Goal: Task Accomplishment & Management: Use online tool/utility

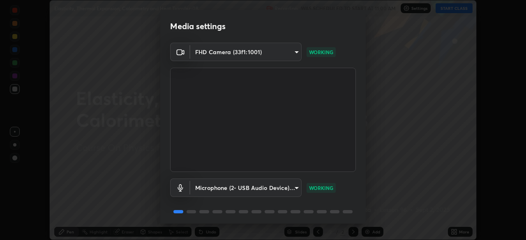
scroll to position [29, 0]
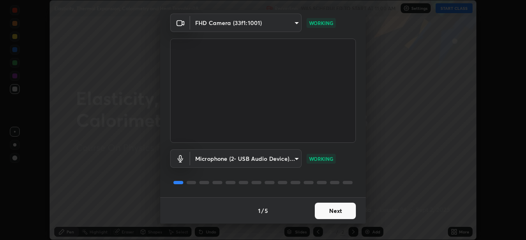
click at [322, 210] on button "Next" at bounding box center [335, 211] width 41 height 16
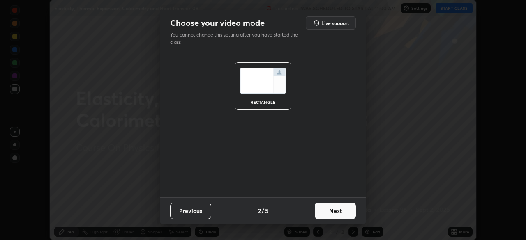
click at [324, 210] on button "Next" at bounding box center [335, 211] width 41 height 16
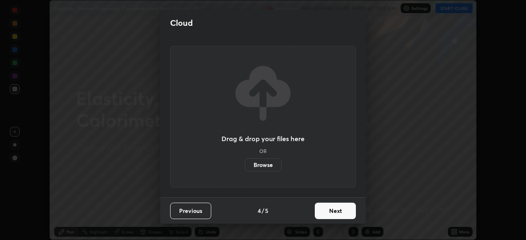
click at [328, 213] on button "Next" at bounding box center [335, 211] width 41 height 16
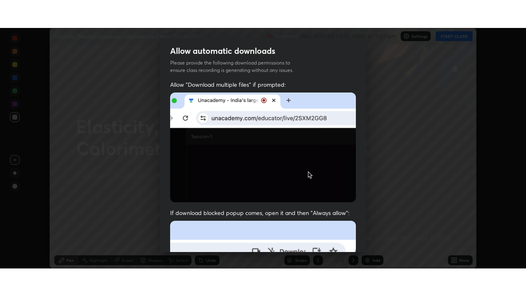
scroll to position [197, 0]
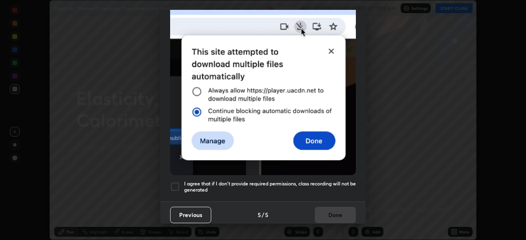
click at [210, 186] on h5 "I agree that if I don't provide required permissions, class recording will not …" at bounding box center [270, 187] width 172 height 13
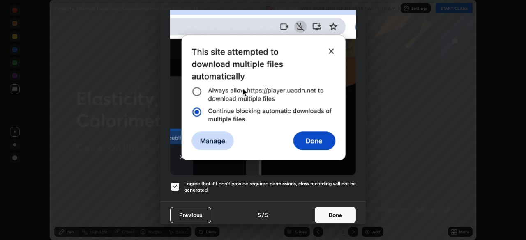
click at [323, 213] on button "Done" at bounding box center [335, 215] width 41 height 16
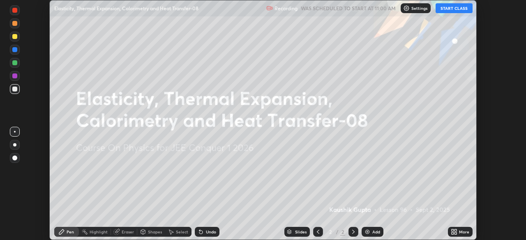
click at [454, 233] on icon at bounding box center [453, 234] width 2 height 2
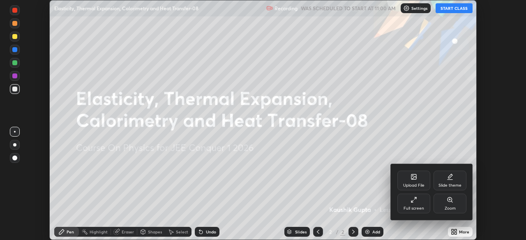
click at [413, 209] on div "Full screen" at bounding box center [414, 209] width 21 height 4
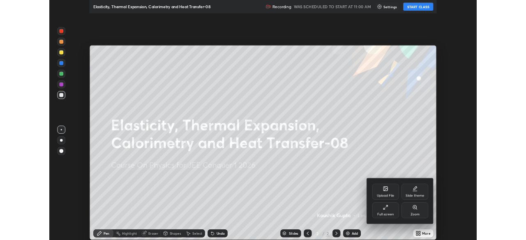
scroll to position [296, 526]
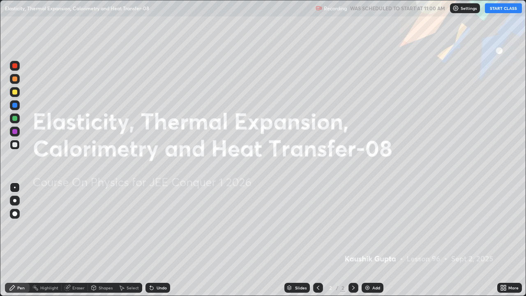
click at [504, 9] on button "START CLASS" at bounding box center [503, 8] width 37 height 10
click at [371, 240] on div "Add" at bounding box center [373, 288] width 22 height 10
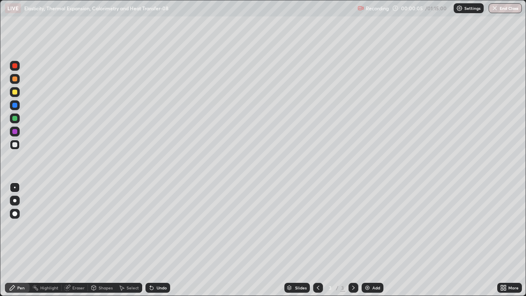
click at [13, 64] on div at bounding box center [14, 65] width 5 height 5
click at [13, 132] on div at bounding box center [14, 131] width 5 height 5
click at [155, 240] on div "Undo" at bounding box center [158, 288] width 25 height 10
click at [159, 240] on div "Undo" at bounding box center [162, 288] width 10 height 4
click at [15, 118] on div at bounding box center [14, 118] width 5 height 5
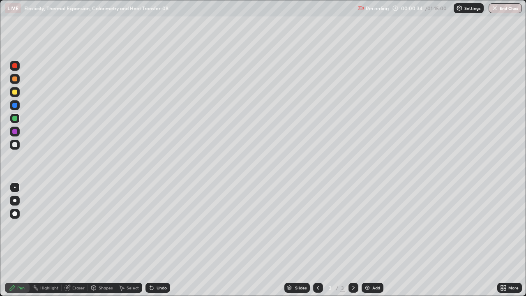
click at [69, 240] on div "Eraser" at bounding box center [75, 288] width 26 height 10
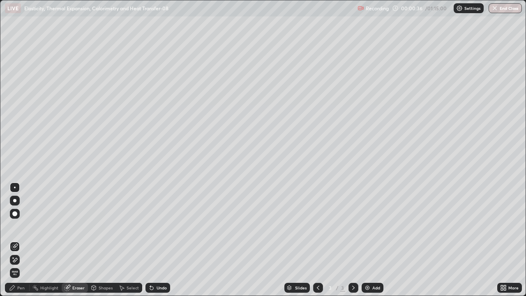
click at [16, 240] on div "Pen" at bounding box center [17, 288] width 25 height 10
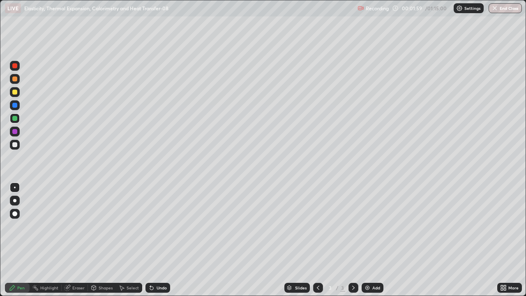
click at [14, 132] on div at bounding box center [14, 131] width 5 height 5
click at [15, 93] on div at bounding box center [14, 92] width 5 height 5
click at [157, 240] on div "Undo" at bounding box center [162, 288] width 10 height 4
click at [158, 240] on div "Undo" at bounding box center [162, 288] width 10 height 4
click at [17, 67] on div at bounding box center [15, 66] width 10 height 10
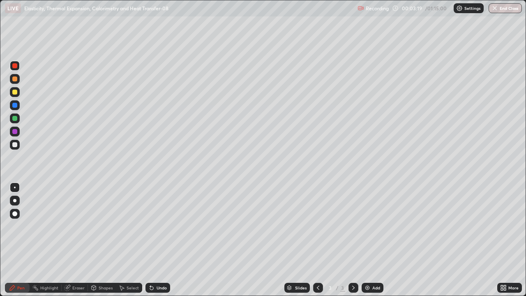
click at [68, 240] on icon at bounding box center [67, 287] width 7 height 7
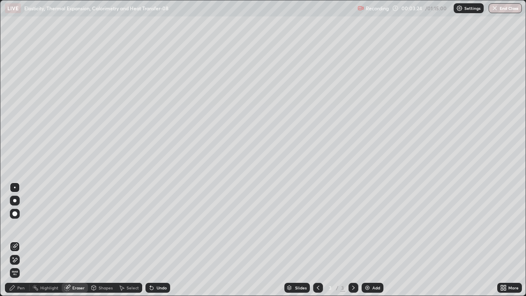
click at [12, 240] on icon at bounding box center [12, 287] width 5 height 5
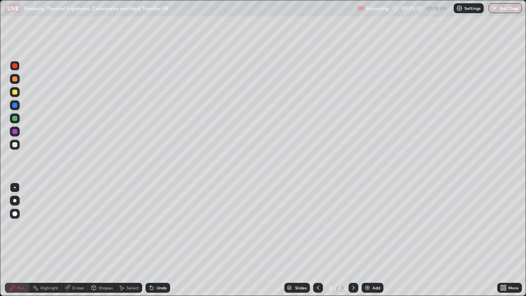
click at [366, 240] on img at bounding box center [367, 287] width 7 height 7
click at [15, 133] on div at bounding box center [14, 131] width 5 height 5
click at [150, 240] on icon at bounding box center [151, 287] width 3 height 3
click at [157, 240] on div "Undo" at bounding box center [162, 288] width 10 height 4
click at [102, 240] on div "Shapes" at bounding box center [102, 288] width 28 height 10
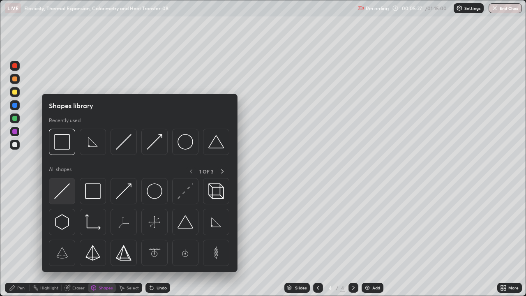
click at [60, 198] on img at bounding box center [62, 191] width 16 height 16
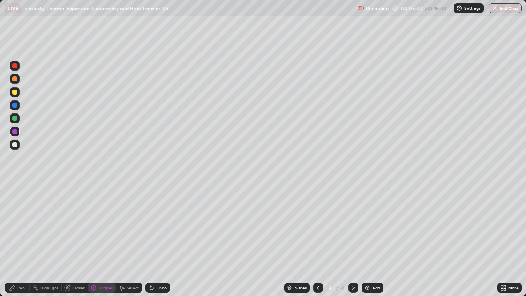
click at [103, 240] on div "Shapes" at bounding box center [102, 288] width 28 height 10
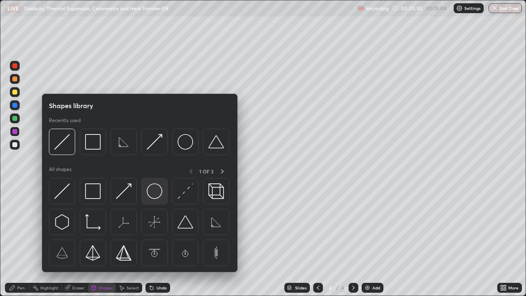
click at [157, 196] on img at bounding box center [155, 191] width 16 height 16
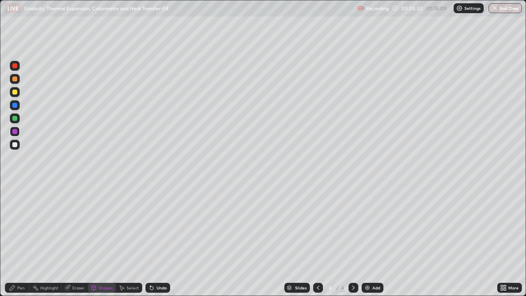
click at [12, 240] on icon at bounding box center [12, 287] width 5 height 5
click at [14, 134] on div at bounding box center [14, 131] width 5 height 5
click at [15, 118] on div at bounding box center [14, 118] width 5 height 5
click at [16, 106] on div at bounding box center [14, 105] width 5 height 5
click at [151, 240] on icon at bounding box center [151, 287] width 3 height 3
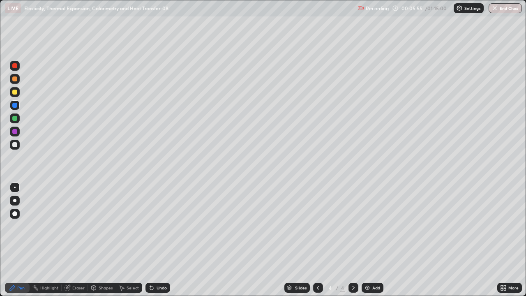
click at [154, 240] on div "Undo" at bounding box center [158, 288] width 25 height 10
click at [153, 240] on icon at bounding box center [151, 287] width 7 height 7
click at [150, 240] on icon at bounding box center [151, 287] width 3 height 3
click at [153, 240] on icon at bounding box center [151, 287] width 7 height 7
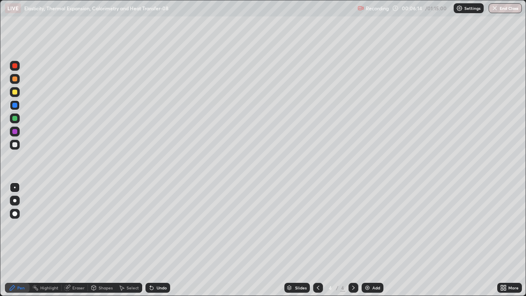
click at [15, 92] on div at bounding box center [14, 92] width 5 height 5
click at [99, 240] on div "Shapes" at bounding box center [106, 288] width 14 height 4
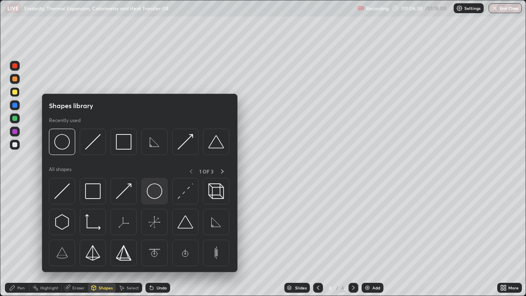
click at [151, 195] on img at bounding box center [155, 191] width 16 height 16
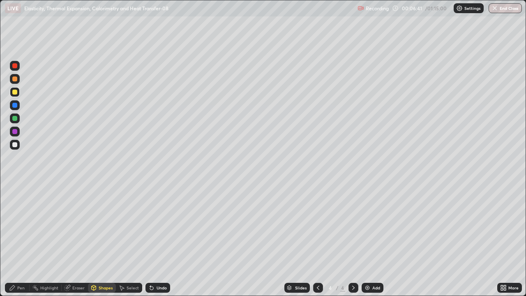
click at [21, 240] on div "Pen" at bounding box center [20, 288] width 7 height 4
click at [18, 145] on div at bounding box center [15, 145] width 10 height 10
click at [15, 118] on div at bounding box center [14, 118] width 5 height 5
click at [17, 66] on div at bounding box center [14, 65] width 5 height 5
click at [370, 240] on div "Add" at bounding box center [373, 288] width 22 height 10
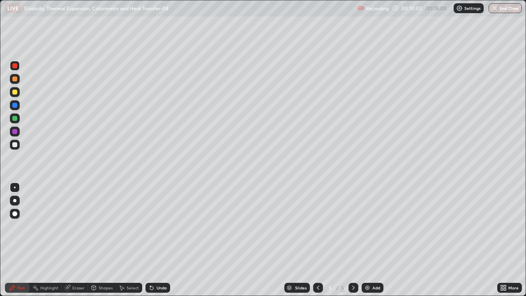
click at [14, 145] on div at bounding box center [14, 144] width 5 height 5
click at [13, 119] on div at bounding box center [14, 118] width 5 height 5
click at [14, 131] on div at bounding box center [14, 131] width 5 height 5
click at [14, 133] on div at bounding box center [14, 131] width 5 height 5
click at [317, 240] on div at bounding box center [318, 288] width 10 height 10
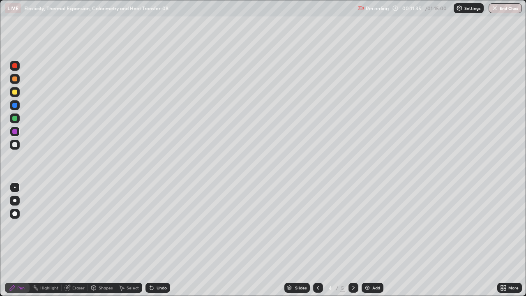
click at [353, 240] on icon at bounding box center [353, 287] width 7 height 7
click at [0, 217] on div "Setting up your live class" at bounding box center [263, 148] width 526 height 296
click at [14, 119] on div at bounding box center [14, 118] width 5 height 5
click at [101, 240] on div "Shapes" at bounding box center [106, 288] width 14 height 4
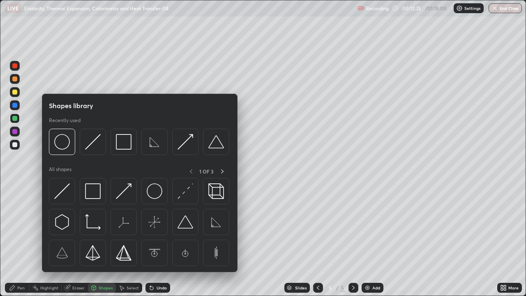
click at [76, 240] on div "Eraser" at bounding box center [78, 288] width 12 height 4
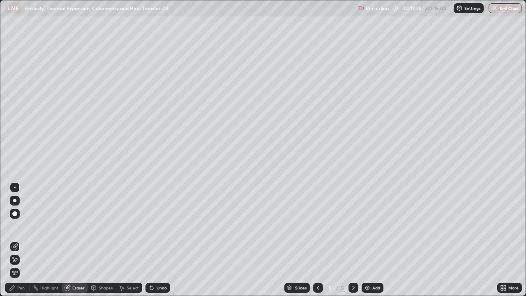
click at [15, 240] on div "Pen" at bounding box center [17, 288] width 25 height 10
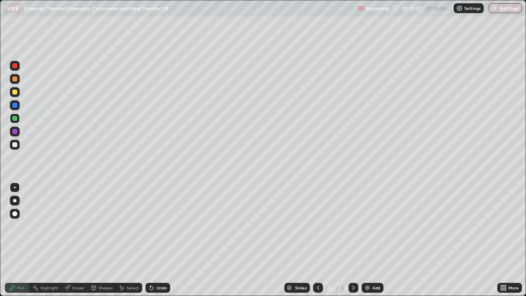
click at [316, 240] on div at bounding box center [318, 288] width 10 height 10
click at [353, 240] on icon at bounding box center [353, 288] width 2 height 4
click at [72, 240] on div "Eraser" at bounding box center [75, 288] width 26 height 10
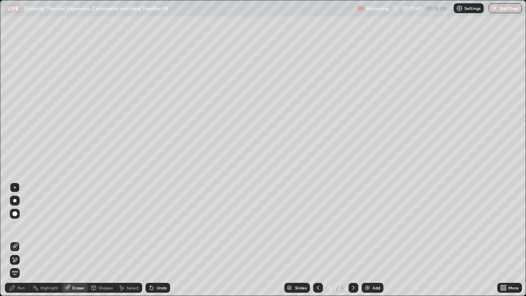
click at [21, 240] on div "Pen" at bounding box center [17, 288] width 25 height 10
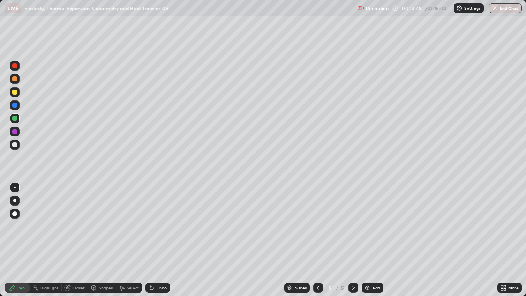
click at [14, 130] on div at bounding box center [14, 131] width 5 height 5
click at [157, 240] on div "Undo" at bounding box center [162, 288] width 10 height 4
click at [155, 240] on div "Undo" at bounding box center [158, 288] width 25 height 10
click at [373, 240] on div "Add" at bounding box center [373, 288] width 22 height 10
click at [16, 143] on div at bounding box center [14, 144] width 5 height 5
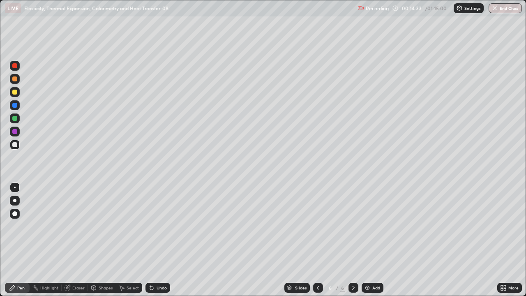
click at [15, 68] on div at bounding box center [14, 65] width 5 height 5
click at [14, 144] on div at bounding box center [14, 144] width 5 height 5
click at [15, 132] on div at bounding box center [14, 131] width 5 height 5
click at [317, 240] on icon at bounding box center [318, 288] width 2 height 4
click at [317, 240] on icon at bounding box center [318, 287] width 7 height 7
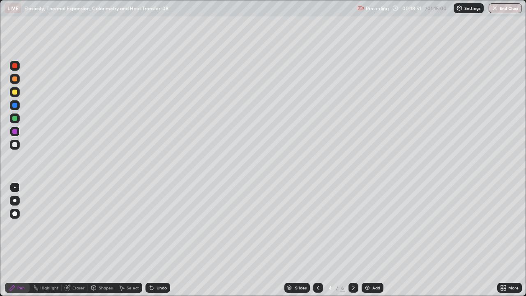
click at [352, 240] on icon at bounding box center [353, 288] width 2 height 4
click at [352, 240] on icon at bounding box center [353, 287] width 7 height 7
click at [382, 240] on div "Add" at bounding box center [373, 288] width 22 height 10
click at [18, 146] on div at bounding box center [15, 145] width 10 height 10
click at [100, 240] on div "Shapes" at bounding box center [106, 288] width 14 height 4
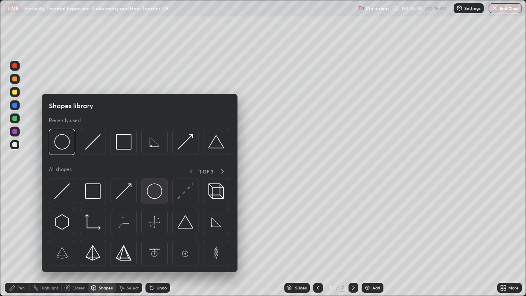
click at [148, 195] on img at bounding box center [155, 191] width 16 height 16
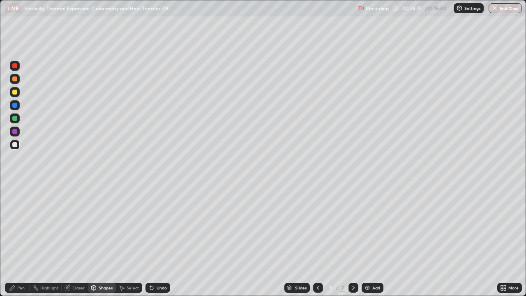
click at [17, 240] on div "Pen" at bounding box center [17, 288] width 25 height 10
click at [14, 145] on div at bounding box center [14, 144] width 5 height 5
click at [14, 132] on div at bounding box center [14, 131] width 5 height 5
click at [97, 240] on div "Shapes" at bounding box center [102, 288] width 28 height 10
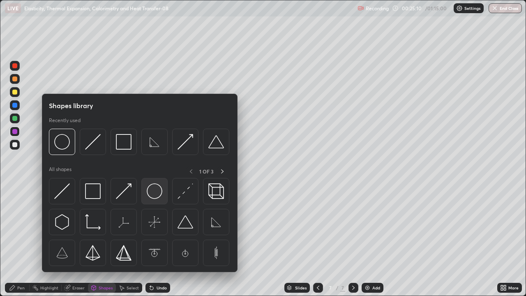
click at [153, 196] on img at bounding box center [155, 191] width 16 height 16
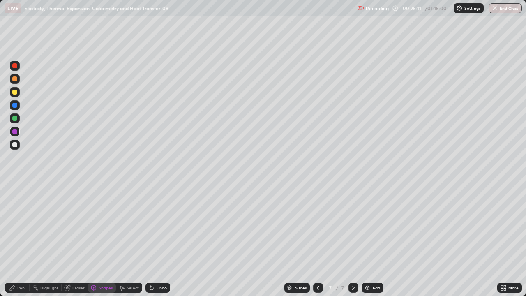
click at [16, 145] on div at bounding box center [14, 144] width 5 height 5
click at [18, 240] on div "Pen" at bounding box center [20, 288] width 7 height 4
click at [159, 240] on div "Undo" at bounding box center [162, 288] width 10 height 4
click at [162, 240] on div "Undo" at bounding box center [158, 288] width 25 height 10
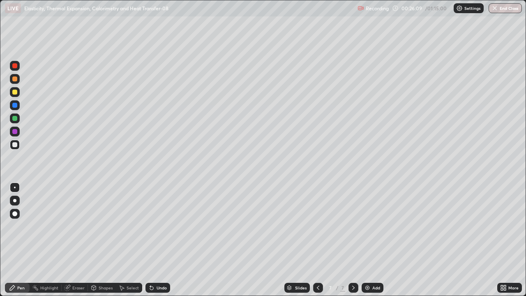
click at [74, 240] on div "Eraser" at bounding box center [78, 288] width 12 height 4
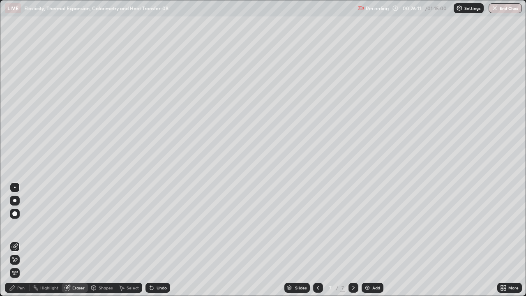
click at [21, 240] on div "Pen" at bounding box center [20, 288] width 7 height 4
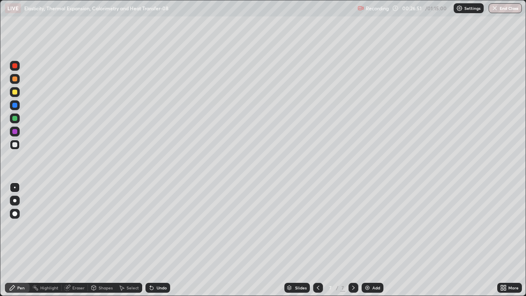
click at [73, 240] on div "Eraser" at bounding box center [78, 288] width 12 height 4
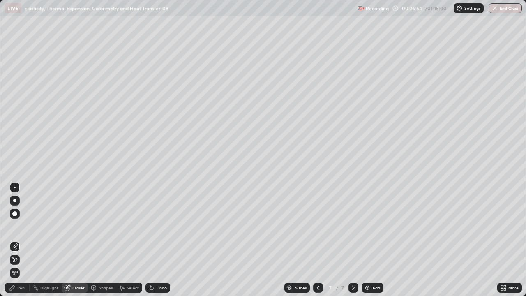
click at [22, 240] on div "Pen" at bounding box center [20, 288] width 7 height 4
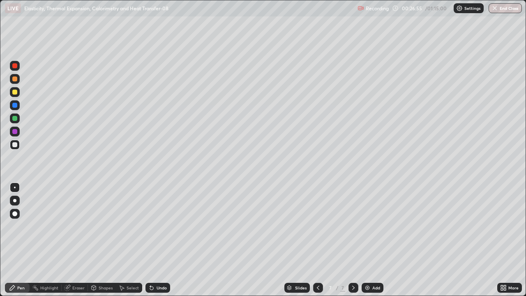
click at [157, 240] on div "Undo" at bounding box center [162, 288] width 10 height 4
click at [15, 130] on div at bounding box center [14, 131] width 5 height 5
click at [14, 79] on div at bounding box center [14, 78] width 5 height 5
click at [105, 240] on div "Shapes" at bounding box center [102, 288] width 28 height 10
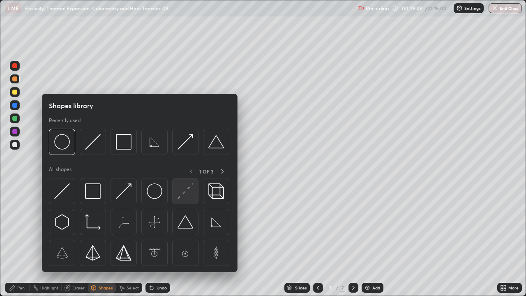
click at [181, 197] on img at bounding box center [186, 191] width 16 height 16
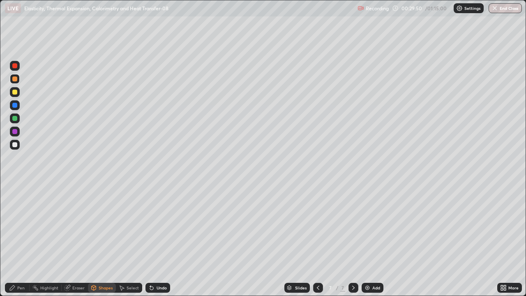
click at [15, 65] on div at bounding box center [14, 65] width 5 height 5
click at [19, 108] on div at bounding box center [15, 105] width 10 height 10
click at [20, 240] on div "Pen" at bounding box center [17, 288] width 25 height 10
click at [15, 119] on div at bounding box center [14, 118] width 5 height 5
click at [16, 144] on div at bounding box center [14, 144] width 5 height 5
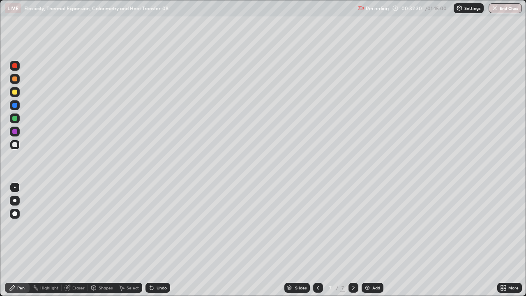
click at [157, 240] on div "Undo" at bounding box center [162, 288] width 10 height 4
click at [158, 240] on div "Undo" at bounding box center [158, 288] width 25 height 10
click at [159, 240] on div "Undo" at bounding box center [158, 288] width 25 height 10
click at [158, 240] on div "Undo" at bounding box center [162, 288] width 10 height 4
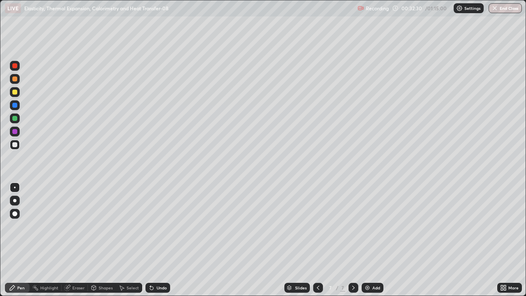
click at [157, 240] on div "Undo" at bounding box center [162, 288] width 10 height 4
click at [157, 240] on div "Undo" at bounding box center [158, 288] width 25 height 10
click at [157, 240] on div "Undo" at bounding box center [162, 288] width 10 height 4
click at [158, 240] on div "Undo" at bounding box center [162, 288] width 10 height 4
click at [14, 131] on div at bounding box center [14, 131] width 5 height 5
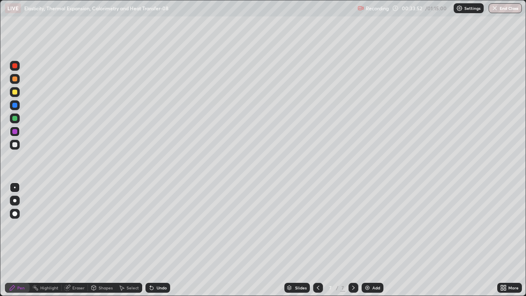
click at [17, 119] on div at bounding box center [14, 118] width 5 height 5
click at [371, 240] on div "Add" at bounding box center [373, 288] width 22 height 10
click at [15, 66] on div at bounding box center [14, 65] width 5 height 5
click at [101, 240] on div "Shapes" at bounding box center [106, 288] width 14 height 4
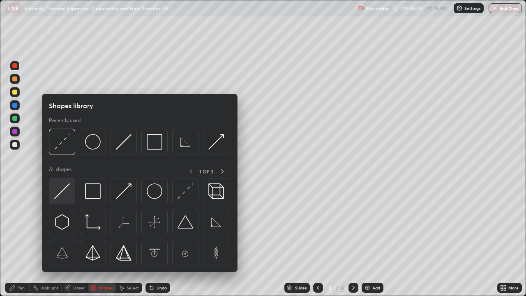
click at [64, 199] on img at bounding box center [62, 191] width 16 height 16
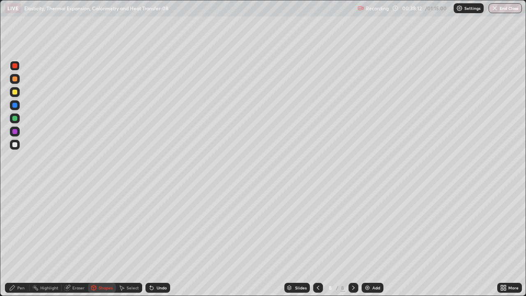
click at [157, 240] on div "Undo" at bounding box center [162, 288] width 10 height 4
click at [104, 240] on div "Shapes" at bounding box center [106, 288] width 14 height 4
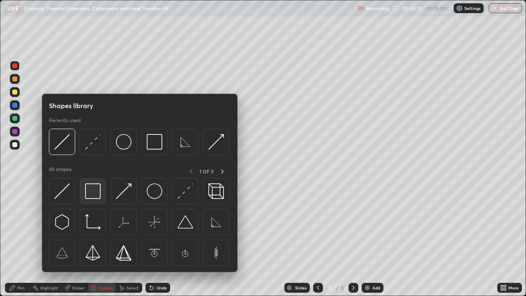
click at [96, 192] on img at bounding box center [93, 191] width 16 height 16
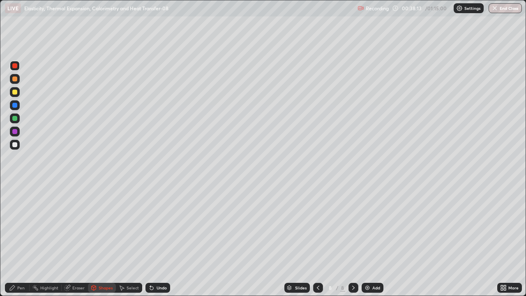
click at [14, 144] on div at bounding box center [14, 144] width 5 height 5
click at [152, 240] on icon at bounding box center [151, 287] width 7 height 7
click at [104, 240] on div "Shapes" at bounding box center [106, 288] width 14 height 4
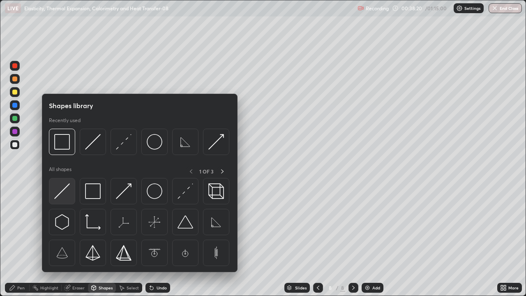
click at [63, 189] on img at bounding box center [62, 191] width 16 height 16
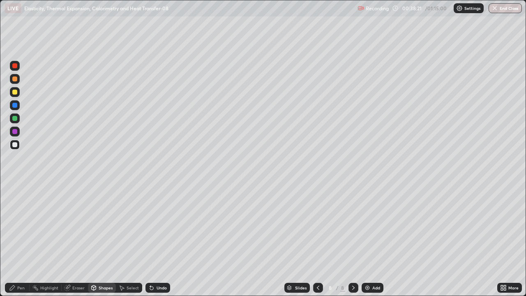
click at [14, 92] on div at bounding box center [14, 92] width 5 height 5
click at [157, 240] on div "Undo" at bounding box center [162, 288] width 10 height 4
click at [10, 240] on icon at bounding box center [12, 287] width 5 height 5
click at [15, 132] on div at bounding box center [14, 131] width 5 height 5
click at [15, 93] on div at bounding box center [14, 92] width 5 height 5
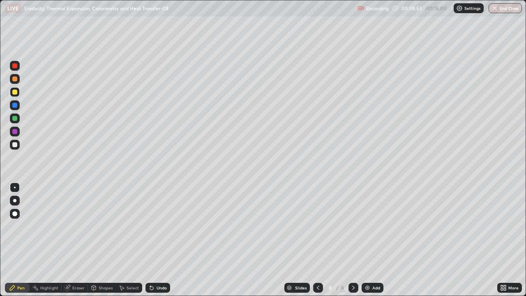
click at [14, 132] on div at bounding box center [14, 131] width 5 height 5
click at [157, 240] on div "Undo" at bounding box center [162, 288] width 10 height 4
click at [155, 240] on div "Undo" at bounding box center [158, 288] width 25 height 10
click at [70, 240] on icon at bounding box center [67, 287] width 7 height 7
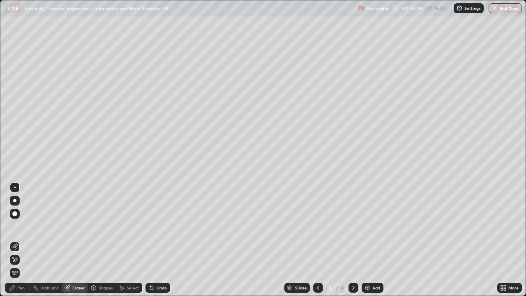
click at [19, 240] on div "Pen" at bounding box center [17, 288] width 25 height 10
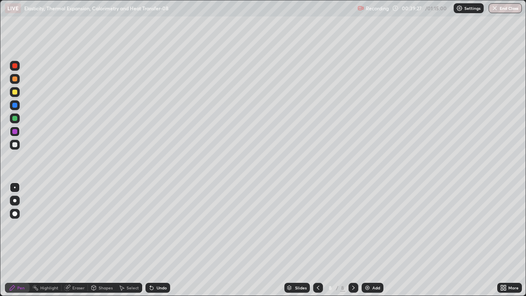
click at [70, 240] on div "Eraser" at bounding box center [75, 288] width 26 height 10
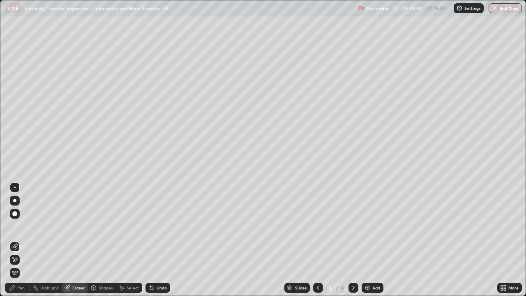
click at [17, 240] on div "Pen" at bounding box center [20, 288] width 7 height 4
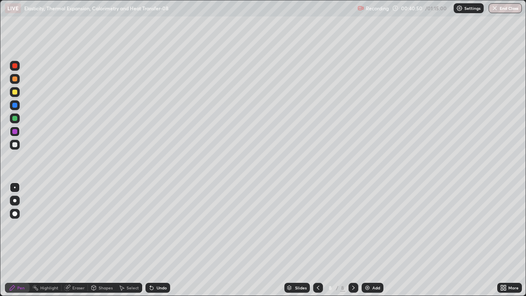
click at [7, 234] on div "Erase all" at bounding box center [15, 147] width 20 height 263
click at [72, 240] on div "Eraser" at bounding box center [75, 288] width 26 height 10
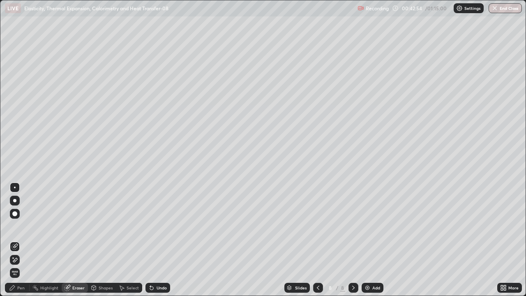
click at [132, 240] on div "Select" at bounding box center [133, 288] width 12 height 4
click at [93, 240] on icon at bounding box center [94, 286] width 5 height 1
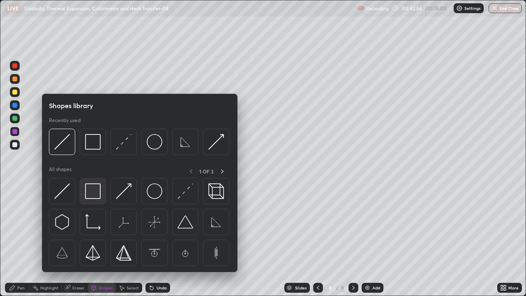
click at [88, 193] on img at bounding box center [93, 191] width 16 height 16
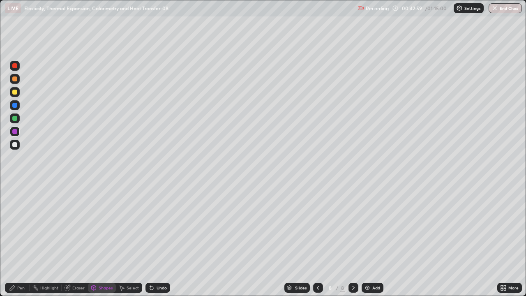
click at [102, 240] on div "Shapes" at bounding box center [106, 288] width 14 height 4
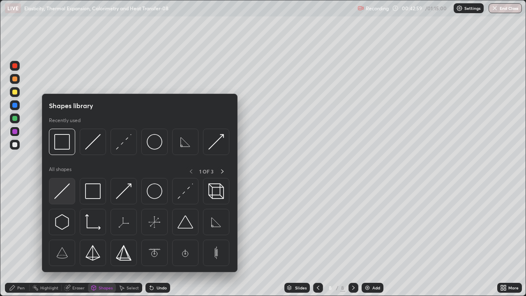
click at [65, 194] on img at bounding box center [62, 191] width 16 height 16
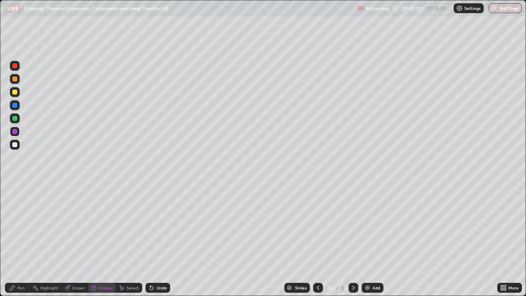
click at [17, 240] on div "Pen" at bounding box center [20, 288] width 7 height 4
click at [15, 118] on div at bounding box center [14, 118] width 5 height 5
click at [162, 240] on div "Undo" at bounding box center [162, 288] width 10 height 4
click at [16, 133] on div at bounding box center [14, 131] width 5 height 5
click at [154, 240] on icon at bounding box center [151, 287] width 7 height 7
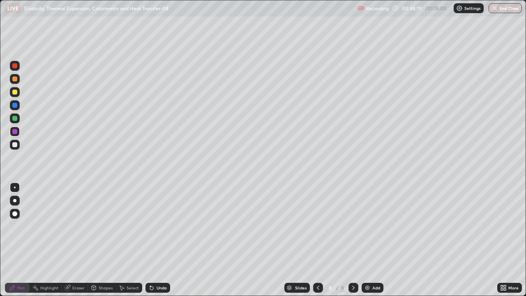
click at [157, 240] on div "Undo" at bounding box center [162, 288] width 10 height 4
click at [158, 240] on div "Undo" at bounding box center [162, 288] width 10 height 4
click at [370, 240] on img at bounding box center [367, 287] width 7 height 7
click at [104, 240] on div "Shapes" at bounding box center [102, 288] width 28 height 10
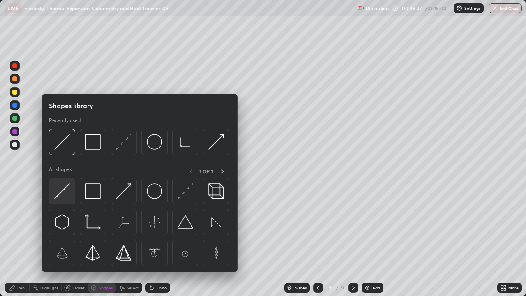
click at [65, 194] on img at bounding box center [62, 191] width 16 height 16
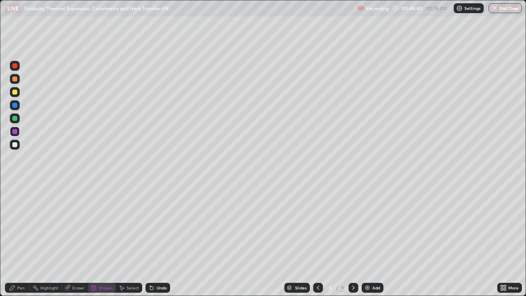
click at [157, 240] on div "Undo" at bounding box center [162, 288] width 10 height 4
click at [319, 240] on icon at bounding box center [318, 287] width 7 height 7
click at [15, 240] on icon at bounding box center [12, 287] width 7 height 7
click at [70, 240] on icon at bounding box center [67, 287] width 7 height 7
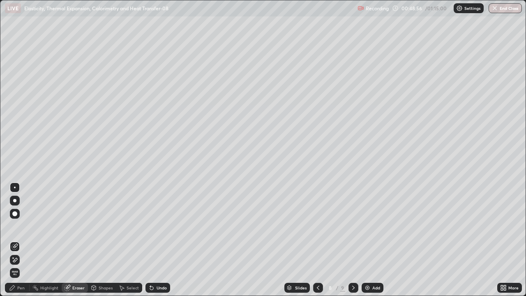
click at [21, 240] on div "Pen" at bounding box center [20, 288] width 7 height 4
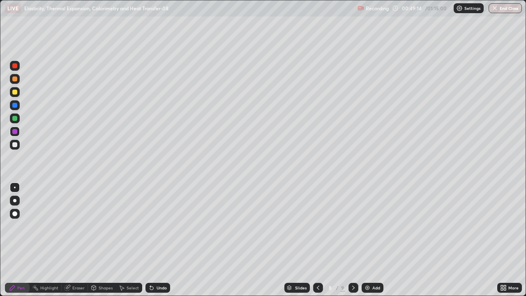
click at [157, 240] on div "Undo" at bounding box center [158, 288] width 25 height 10
click at [375, 240] on div "Add" at bounding box center [376, 288] width 8 height 4
click at [18, 146] on div at bounding box center [15, 145] width 10 height 10
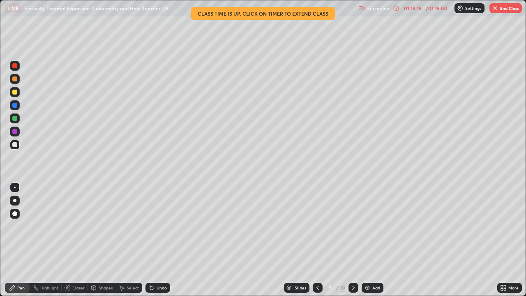
click at [507, 12] on button "End Class" at bounding box center [506, 8] width 32 height 10
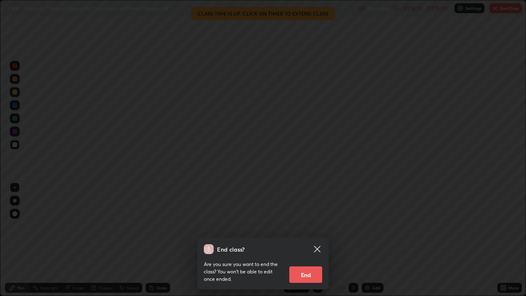
click at [313, 240] on button "End" at bounding box center [305, 274] width 33 height 16
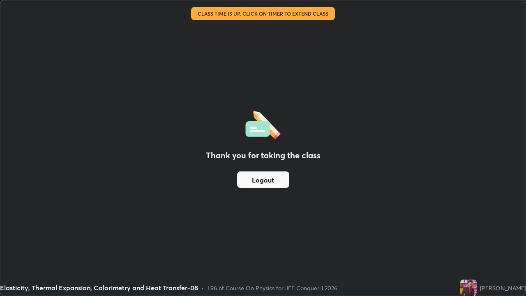
click at [274, 182] on button "Logout" at bounding box center [263, 179] width 52 height 16
click at [262, 180] on button "Logout" at bounding box center [263, 179] width 52 height 16
click at [263, 181] on button "Logout" at bounding box center [263, 179] width 52 height 16
click at [264, 181] on button "Logout" at bounding box center [263, 179] width 52 height 16
click at [263, 182] on button "Logout" at bounding box center [263, 179] width 52 height 16
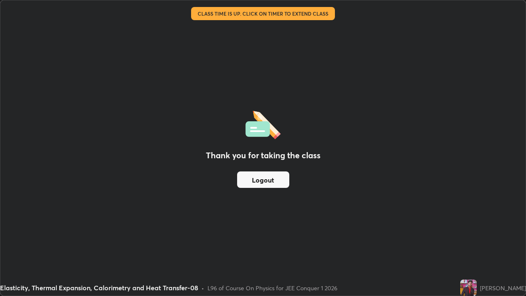
click at [262, 179] on button "Logout" at bounding box center [263, 179] width 52 height 16
click at [258, 178] on button "Logout" at bounding box center [263, 179] width 52 height 16
click at [254, 176] on button "Logout" at bounding box center [263, 179] width 52 height 16
click at [255, 187] on button "Logout" at bounding box center [263, 179] width 52 height 16
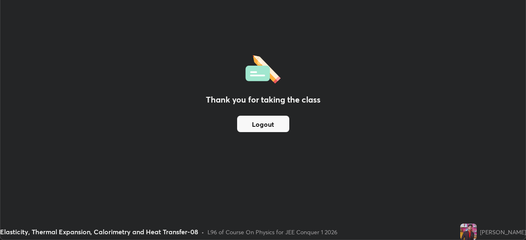
scroll to position [40863, 40577]
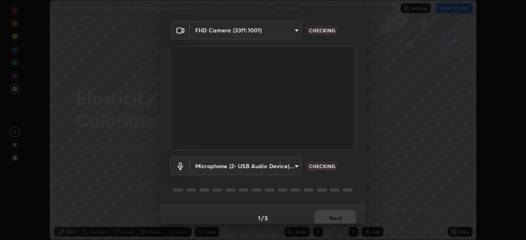
scroll to position [29, 0]
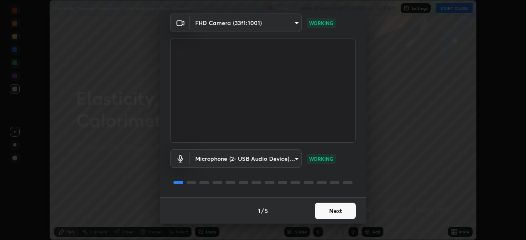
click at [322, 209] on button "Next" at bounding box center [335, 211] width 41 height 16
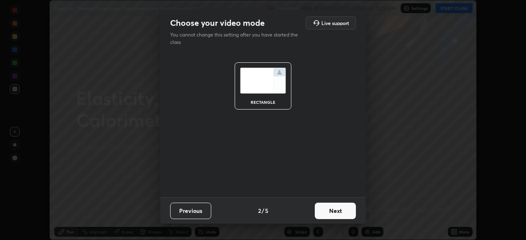
click at [317, 218] on button "Next" at bounding box center [335, 211] width 41 height 16
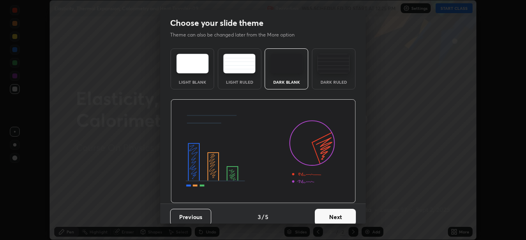
click at [322, 210] on button "Next" at bounding box center [335, 217] width 41 height 16
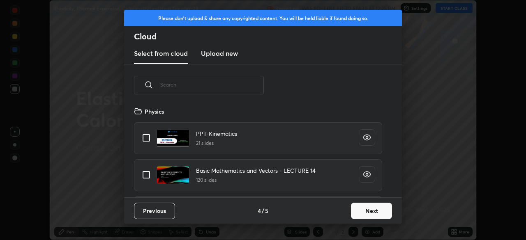
scroll to position [91, 264]
click at [353, 214] on button "Next" at bounding box center [371, 211] width 41 height 16
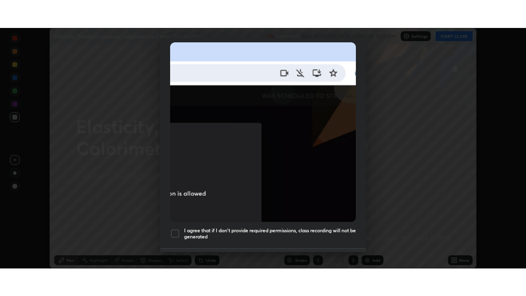
scroll to position [197, 0]
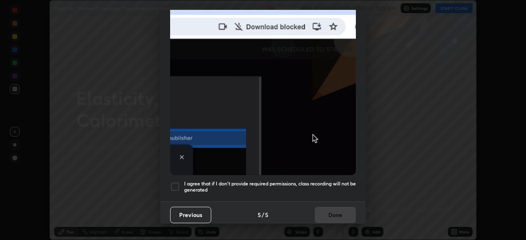
click at [322, 181] on h5 "I agree that if I don't provide required permissions, class recording will not …" at bounding box center [270, 187] width 172 height 13
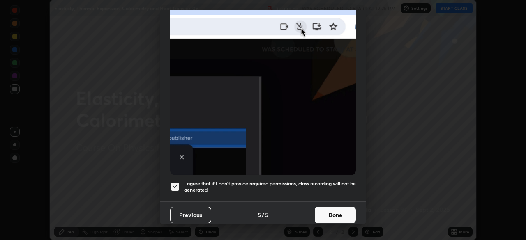
click at [325, 211] on button "Done" at bounding box center [335, 215] width 41 height 16
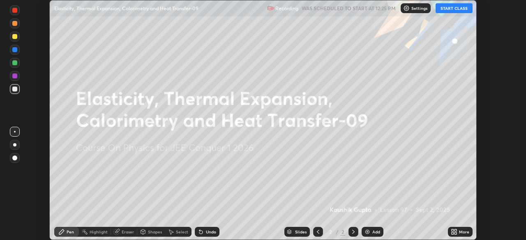
click at [457, 232] on icon at bounding box center [454, 232] width 7 height 7
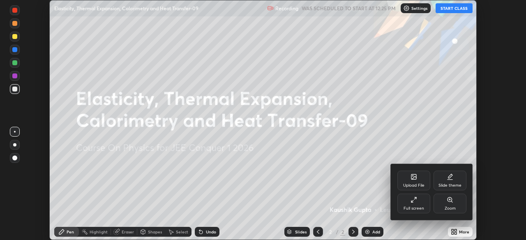
click at [417, 201] on icon at bounding box center [414, 200] width 7 height 7
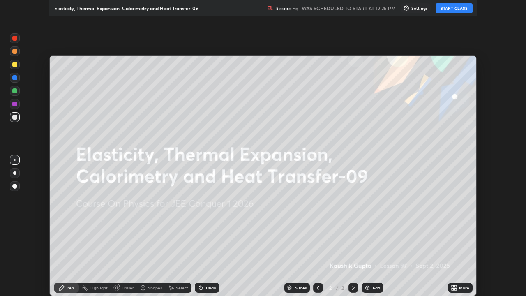
scroll to position [296, 526]
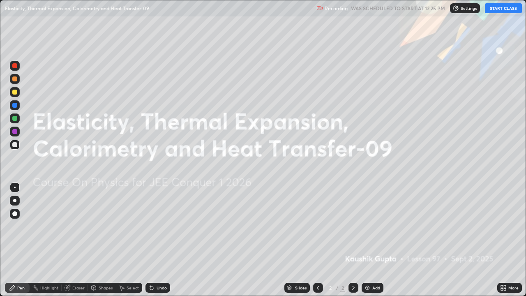
click at [490, 9] on button "START CLASS" at bounding box center [503, 8] width 37 height 10
click at [375, 240] on div "Add" at bounding box center [376, 288] width 8 height 4
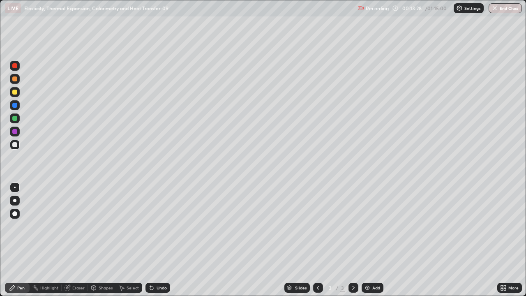
click at [16, 64] on div at bounding box center [14, 65] width 5 height 5
click at [101, 240] on div "Shapes" at bounding box center [102, 288] width 28 height 10
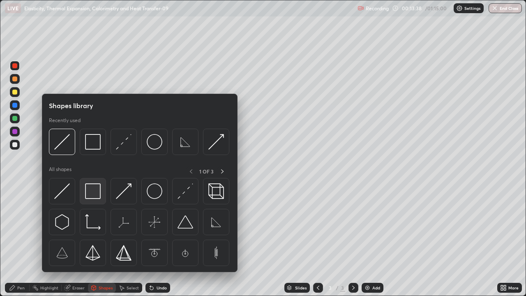
click at [87, 193] on img at bounding box center [93, 191] width 16 height 16
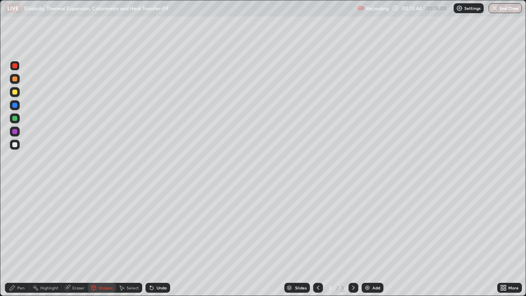
click at [17, 240] on div "Pen" at bounding box center [20, 288] width 7 height 4
click at [68, 240] on icon at bounding box center [67, 287] width 5 height 5
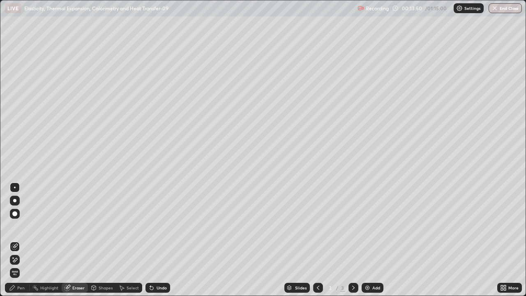
click at [21, 240] on div "Pen" at bounding box center [17, 288] width 25 height 10
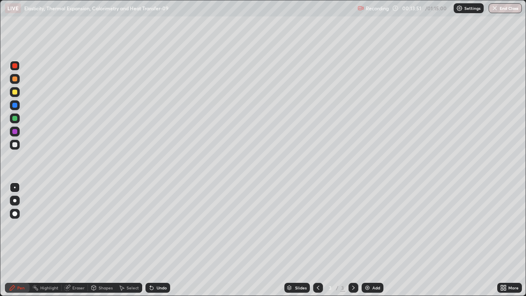
click at [15, 147] on div at bounding box center [14, 144] width 5 height 5
click at [16, 93] on div at bounding box center [14, 92] width 5 height 5
click at [13, 120] on div at bounding box center [14, 118] width 5 height 5
click at [15, 132] on div at bounding box center [14, 131] width 5 height 5
click at [151, 240] on icon at bounding box center [151, 287] width 3 height 3
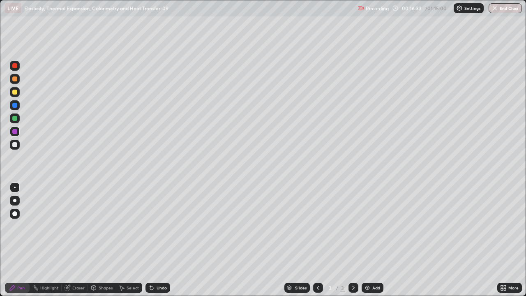
click at [152, 240] on icon at bounding box center [151, 287] width 3 height 3
click at [154, 240] on div "Undo" at bounding box center [158, 288] width 25 height 10
click at [155, 240] on div "Undo" at bounding box center [158, 288] width 25 height 10
click at [157, 240] on div "Undo" at bounding box center [158, 288] width 25 height 10
click at [150, 240] on icon at bounding box center [151, 287] width 3 height 3
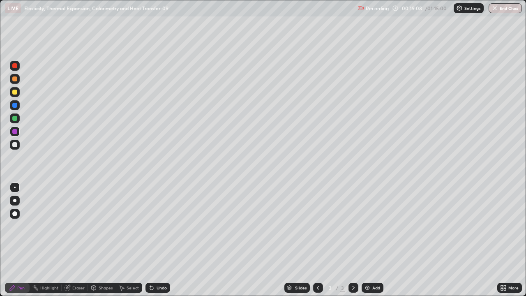
click at [155, 240] on div "Undo" at bounding box center [158, 288] width 25 height 10
click at [158, 240] on div "Undo" at bounding box center [158, 288] width 25 height 10
click at [159, 240] on div "Undo" at bounding box center [162, 288] width 10 height 4
click at [154, 240] on div "Undo" at bounding box center [158, 288] width 25 height 10
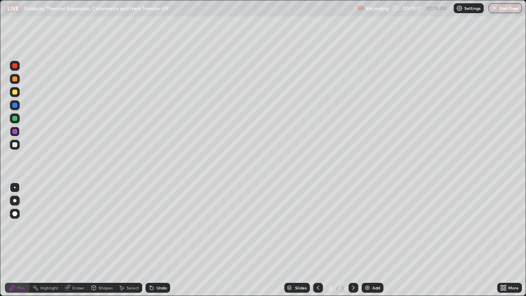
click at [152, 240] on div "Undo" at bounding box center [158, 288] width 25 height 10
click at [154, 240] on div "Undo" at bounding box center [158, 288] width 25 height 10
click at [149, 240] on div "Undo" at bounding box center [158, 288] width 25 height 10
click at [147, 240] on div "Undo" at bounding box center [158, 288] width 25 height 10
click at [146, 240] on div "Undo" at bounding box center [158, 288] width 25 height 10
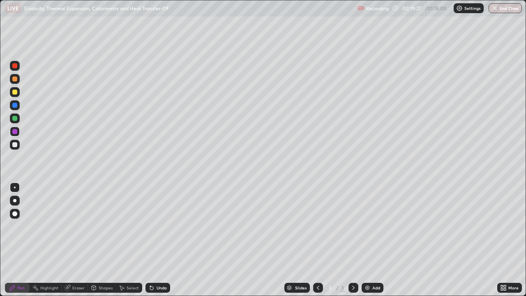
click at [161, 240] on div "Undo" at bounding box center [162, 288] width 10 height 4
click at [16, 118] on div at bounding box center [14, 118] width 5 height 5
click at [158, 240] on div "Undo" at bounding box center [162, 288] width 10 height 4
click at [157, 240] on div "Undo" at bounding box center [162, 288] width 10 height 4
click at [372, 240] on div "Add" at bounding box center [373, 288] width 22 height 10
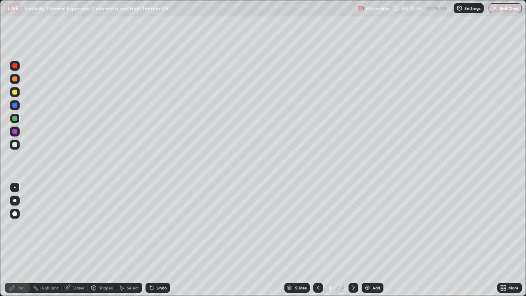
click at [14, 144] on div at bounding box center [14, 144] width 5 height 5
click at [13, 144] on div at bounding box center [14, 144] width 5 height 5
click at [14, 131] on div at bounding box center [14, 131] width 5 height 5
click at [154, 240] on div "Undo" at bounding box center [158, 288] width 25 height 10
click at [16, 143] on div at bounding box center [14, 144] width 5 height 5
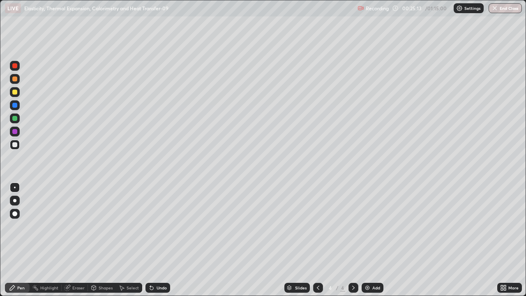
click at [150, 240] on icon at bounding box center [151, 287] width 3 height 3
click at [147, 240] on div "Undo" at bounding box center [158, 288] width 25 height 10
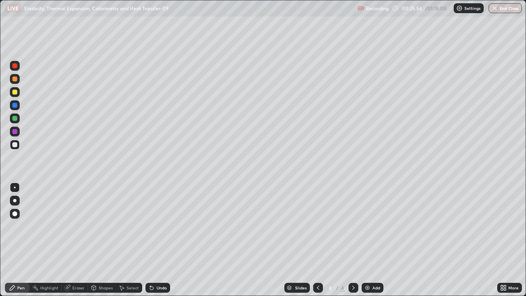
click at [0, 234] on div "Setting up your live class" at bounding box center [263, 148] width 526 height 296
click at [16, 130] on div at bounding box center [14, 131] width 5 height 5
click at [372, 240] on div "Add" at bounding box center [376, 288] width 8 height 4
click at [14, 64] on div at bounding box center [14, 65] width 5 height 5
click at [14, 79] on div at bounding box center [14, 78] width 5 height 5
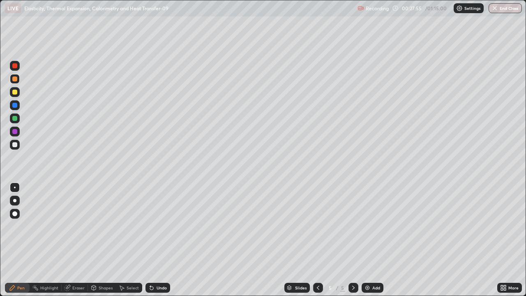
click at [154, 240] on div "Undo" at bounding box center [158, 288] width 25 height 10
click at [159, 240] on div "Undo" at bounding box center [162, 288] width 10 height 4
click at [157, 240] on div "Undo" at bounding box center [158, 288] width 25 height 10
click at [317, 240] on icon at bounding box center [318, 287] width 7 height 7
click at [78, 240] on div "Eraser" at bounding box center [78, 288] width 12 height 4
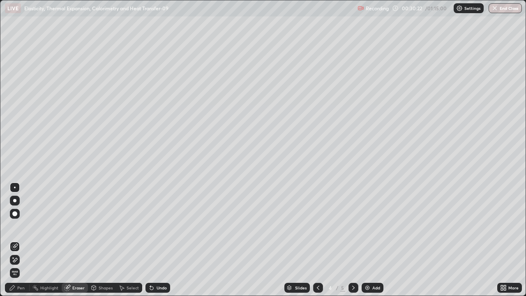
click at [353, 240] on icon at bounding box center [353, 288] width 2 height 4
click at [24, 240] on div "Pen" at bounding box center [20, 288] width 7 height 4
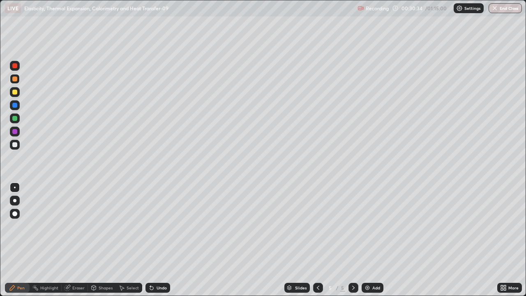
click at [317, 240] on icon at bounding box center [318, 287] width 7 height 7
click at [353, 240] on icon at bounding box center [353, 287] width 7 height 7
click at [15, 106] on div at bounding box center [14, 105] width 5 height 5
click at [165, 240] on div "Undo" at bounding box center [162, 288] width 10 height 4
click at [72, 240] on div "Eraser" at bounding box center [75, 288] width 26 height 10
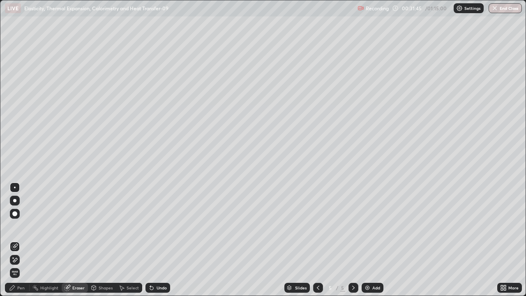
click at [25, 240] on div "Pen" at bounding box center [17, 288] width 25 height 10
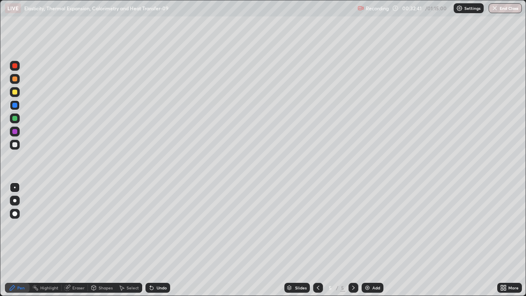
click at [151, 240] on icon at bounding box center [151, 287] width 3 height 3
click at [150, 240] on icon at bounding box center [151, 287] width 3 height 3
click at [159, 240] on div "Undo" at bounding box center [162, 288] width 10 height 4
click at [158, 240] on div "Undo" at bounding box center [162, 288] width 10 height 4
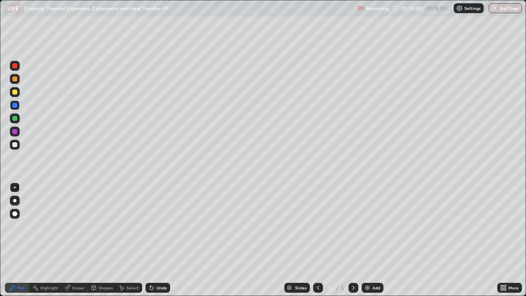
click at [157, 240] on div "Undo" at bounding box center [162, 288] width 10 height 4
click at [71, 240] on div "Eraser" at bounding box center [75, 288] width 26 height 10
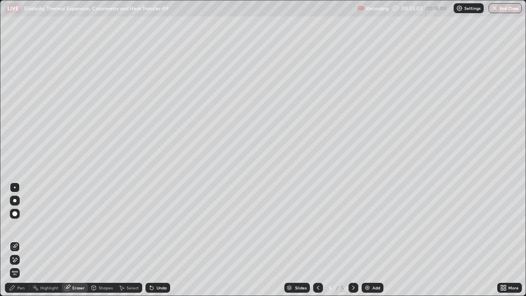
click at [11, 240] on icon at bounding box center [12, 287] width 7 height 7
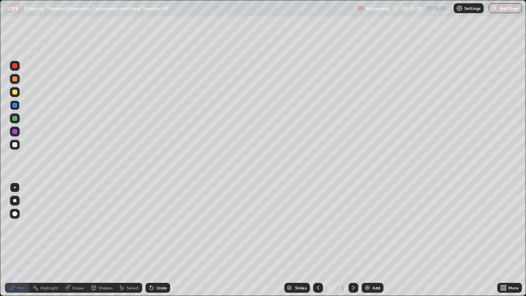
click at [150, 240] on icon at bounding box center [151, 287] width 3 height 3
click at [64, 240] on icon at bounding box center [67, 287] width 7 height 7
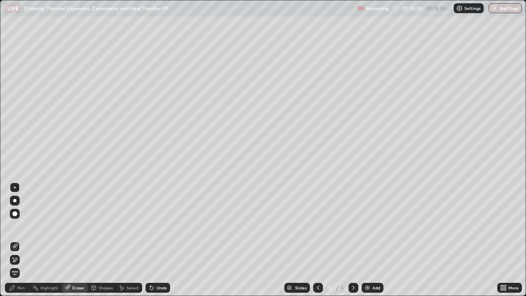
click at [13, 240] on div "Pen" at bounding box center [17, 288] width 25 height 10
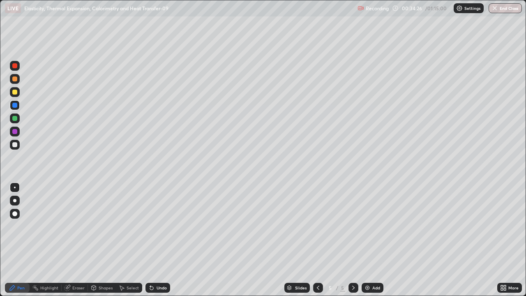
click at [17, 67] on div at bounding box center [14, 65] width 5 height 5
click at [154, 240] on div "Undo" at bounding box center [158, 288] width 25 height 10
click at [154, 240] on icon at bounding box center [151, 287] width 7 height 7
click at [156, 240] on div "Undo" at bounding box center [158, 288] width 25 height 10
click at [162, 240] on div "Undo" at bounding box center [162, 288] width 10 height 4
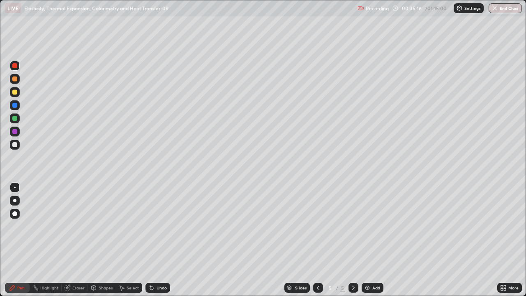
click at [150, 240] on icon at bounding box center [151, 287] width 3 height 3
click at [149, 240] on div "Undo" at bounding box center [158, 288] width 25 height 10
click at [150, 240] on div "Undo" at bounding box center [158, 288] width 25 height 10
click at [374, 240] on div "Add" at bounding box center [373, 288] width 22 height 10
click at [16, 145] on div at bounding box center [14, 144] width 5 height 5
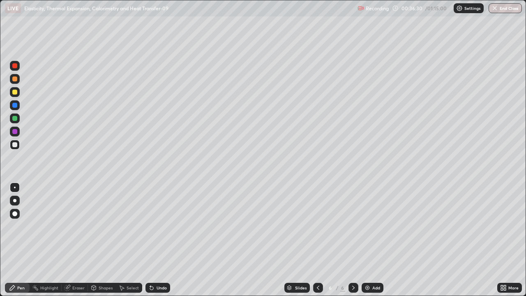
click at [16, 93] on div at bounding box center [14, 92] width 5 height 5
click at [70, 240] on div "Eraser" at bounding box center [75, 288] width 26 height 10
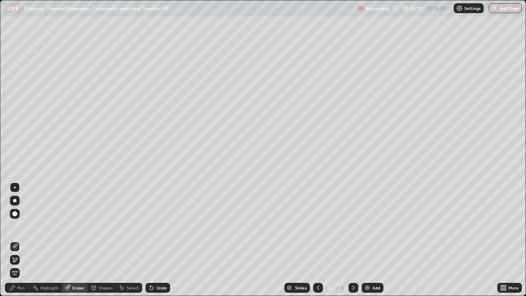
click at [26, 240] on div "Pen" at bounding box center [17, 288] width 25 height 10
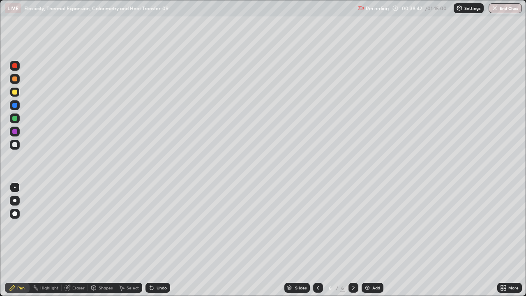
click at [159, 240] on div "Undo" at bounding box center [162, 288] width 10 height 4
click at [13, 135] on div at bounding box center [15, 132] width 10 height 10
click at [155, 240] on div "Undo" at bounding box center [158, 288] width 25 height 10
click at [157, 240] on div "Undo" at bounding box center [162, 288] width 10 height 4
click at [155, 240] on div "Undo" at bounding box center [158, 288] width 25 height 10
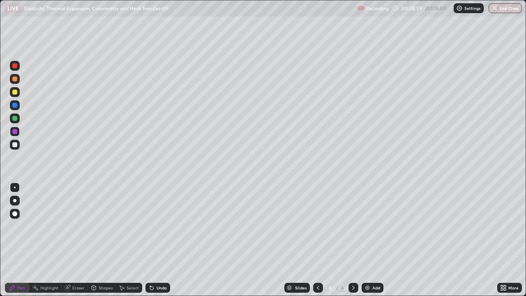
click at [155, 240] on div "Undo" at bounding box center [158, 288] width 25 height 10
click at [157, 240] on div "Undo" at bounding box center [162, 288] width 10 height 4
click at [16, 120] on div at bounding box center [14, 118] width 5 height 5
click at [72, 240] on div "Eraser" at bounding box center [75, 288] width 26 height 10
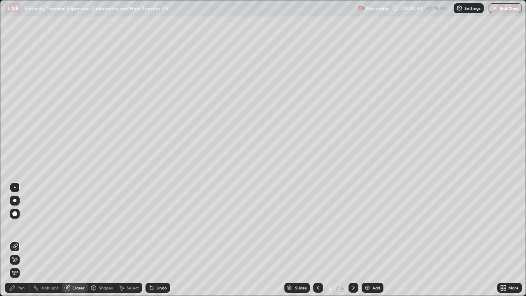
click at [12, 240] on div "Pen" at bounding box center [17, 288] width 25 height 10
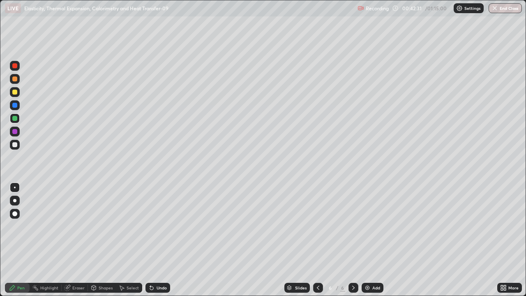
click at [16, 68] on div at bounding box center [14, 65] width 5 height 5
click at [150, 240] on icon at bounding box center [150, 286] width 1 height 1
click at [150, 240] on icon at bounding box center [151, 287] width 3 height 3
click at [17, 141] on div at bounding box center [15, 145] width 10 height 10
click at [16, 132] on div at bounding box center [14, 131] width 5 height 5
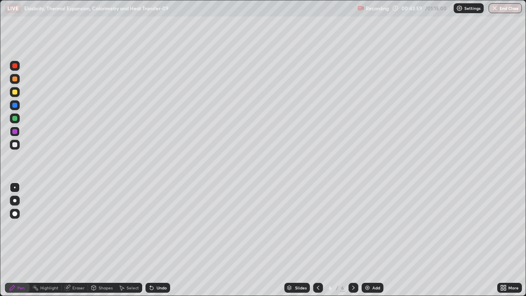
click at [0, 136] on div "Setting up your live class" at bounding box center [263, 148] width 526 height 296
click at [316, 240] on icon at bounding box center [318, 287] width 7 height 7
click at [318, 240] on icon at bounding box center [318, 287] width 7 height 7
click at [315, 240] on icon at bounding box center [318, 287] width 7 height 7
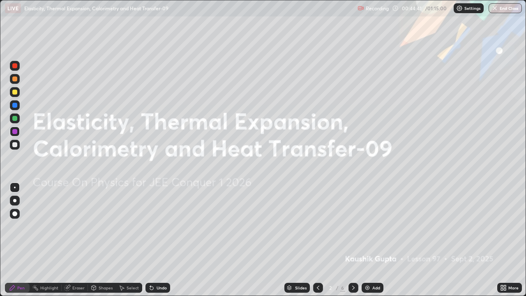
click at [353, 240] on icon at bounding box center [353, 288] width 2 height 4
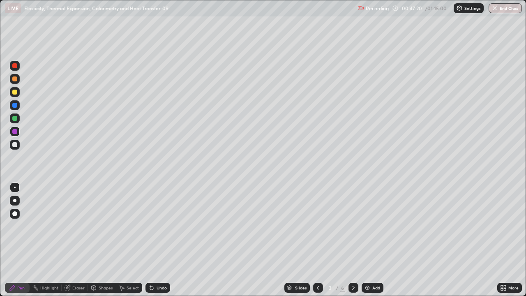
click at [79, 240] on div "Eraser" at bounding box center [78, 288] width 12 height 4
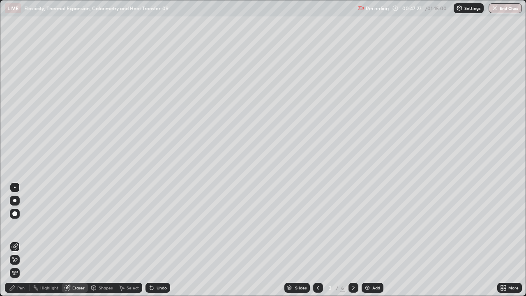
click at [17, 240] on div "Pen" at bounding box center [20, 288] width 7 height 4
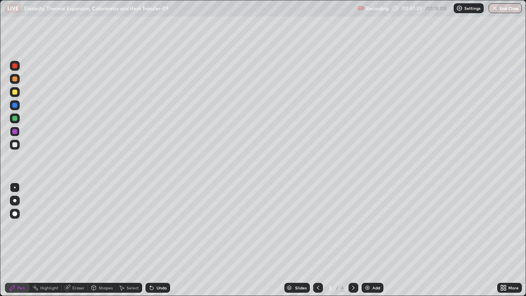
click at [352, 240] on icon at bounding box center [353, 288] width 2 height 4
click at [66, 240] on icon at bounding box center [67, 287] width 5 height 5
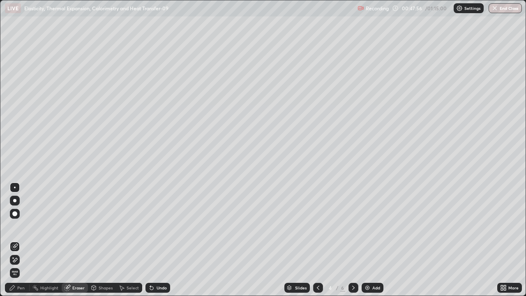
click at [74, 240] on div "Eraser" at bounding box center [78, 288] width 12 height 4
click at [17, 240] on div "Pen" at bounding box center [20, 288] width 7 height 4
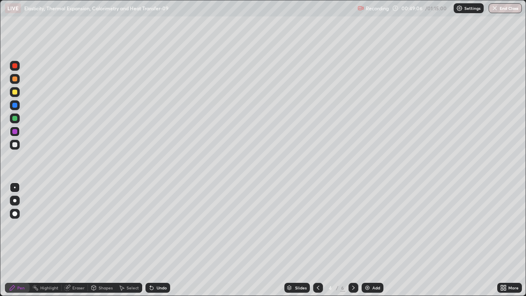
click at [316, 240] on icon at bounding box center [318, 287] width 7 height 7
click at [352, 240] on icon at bounding box center [353, 287] width 7 height 7
click at [357, 240] on div at bounding box center [354, 288] width 10 height 10
click at [353, 240] on icon at bounding box center [353, 287] width 7 height 7
click at [317, 240] on icon at bounding box center [318, 287] width 7 height 7
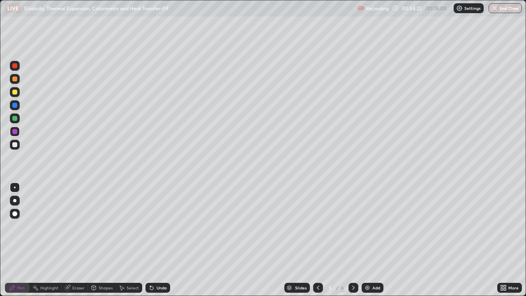
click at [13, 118] on div at bounding box center [14, 118] width 5 height 5
click at [353, 240] on icon at bounding box center [353, 287] width 7 height 7
click at [372, 240] on div "Add" at bounding box center [376, 288] width 8 height 4
click at [16, 67] on div at bounding box center [14, 65] width 5 height 5
click at [153, 240] on icon at bounding box center [151, 287] width 7 height 7
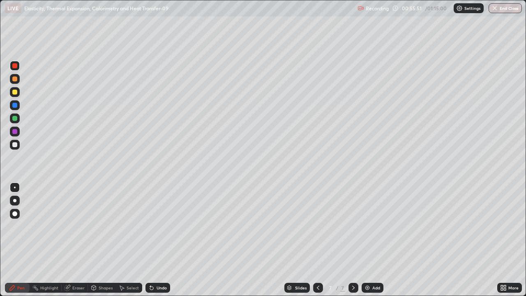
click at [94, 240] on icon at bounding box center [94, 288] width 0 height 3
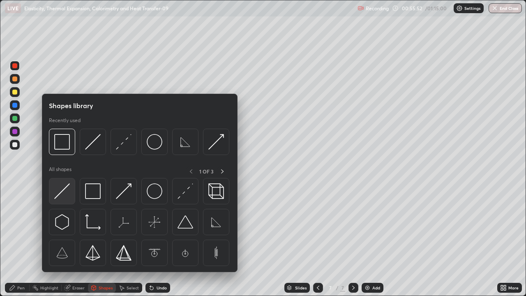
click at [67, 192] on img at bounding box center [62, 191] width 16 height 16
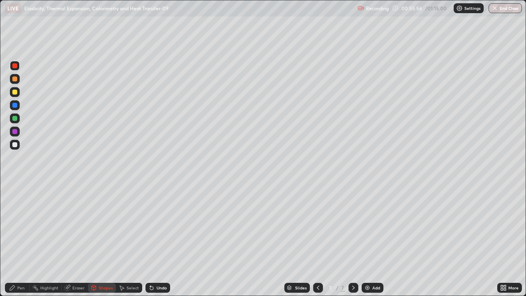
click at [16, 240] on div "Pen" at bounding box center [17, 288] width 25 height 10
click at [15, 131] on div at bounding box center [14, 131] width 5 height 5
click at [150, 240] on icon at bounding box center [151, 287] width 3 height 3
click at [154, 240] on div "Undo" at bounding box center [158, 288] width 25 height 10
click at [159, 240] on div "Undo" at bounding box center [162, 288] width 10 height 4
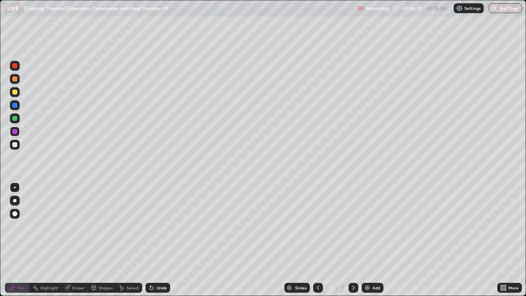
click at [157, 240] on div "Undo" at bounding box center [162, 288] width 10 height 4
click at [155, 240] on div "Undo" at bounding box center [158, 288] width 25 height 10
click at [15, 79] on div at bounding box center [14, 78] width 5 height 5
click at [15, 119] on div at bounding box center [14, 118] width 5 height 5
click at [157, 240] on div "Undo" at bounding box center [158, 288] width 25 height 10
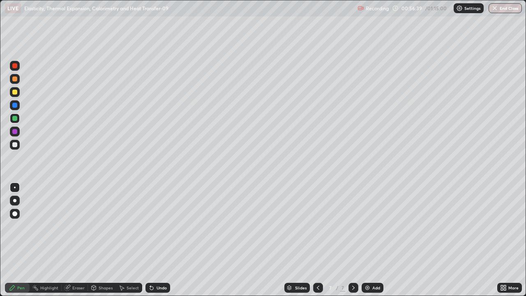
click at [16, 65] on div at bounding box center [14, 65] width 5 height 5
click at [24, 240] on div "Pen" at bounding box center [20, 288] width 7 height 4
click at [12, 104] on div at bounding box center [14, 105] width 5 height 5
click at [150, 240] on icon at bounding box center [151, 287] width 3 height 3
click at [371, 240] on div "Add" at bounding box center [373, 288] width 22 height 10
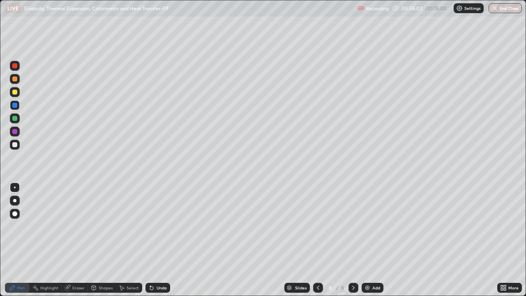
click at [15, 118] on div at bounding box center [14, 118] width 5 height 5
click at [100, 240] on div "Shapes" at bounding box center [106, 288] width 14 height 4
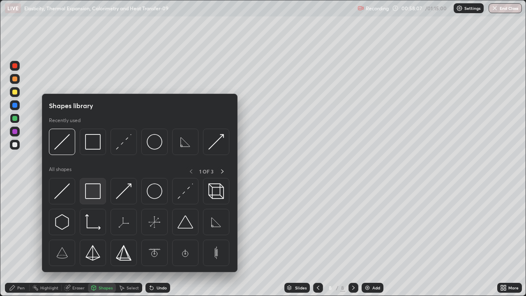
click at [92, 194] on img at bounding box center [93, 191] width 16 height 16
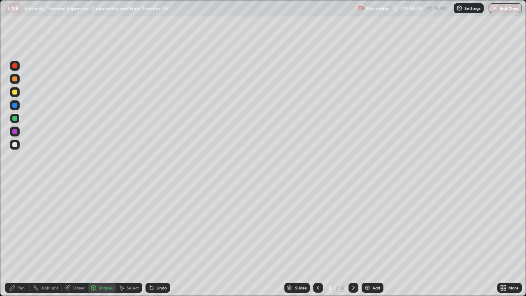
click at [65, 240] on icon at bounding box center [67, 287] width 5 height 5
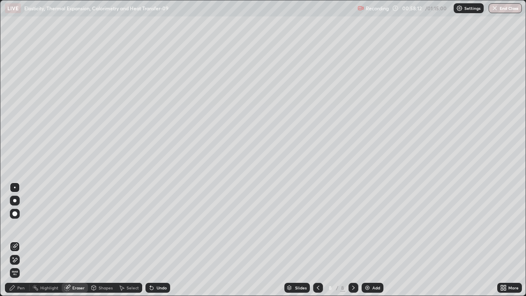
click at [14, 240] on icon at bounding box center [12, 287] width 7 height 7
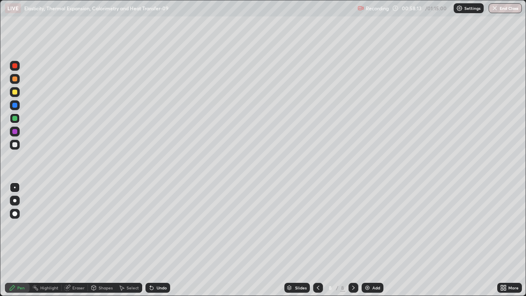
click at [16, 133] on div at bounding box center [14, 131] width 5 height 5
click at [16, 68] on div at bounding box center [14, 65] width 5 height 5
click at [13, 92] on div at bounding box center [14, 92] width 5 height 5
click at [157, 240] on div "Undo" at bounding box center [162, 288] width 10 height 4
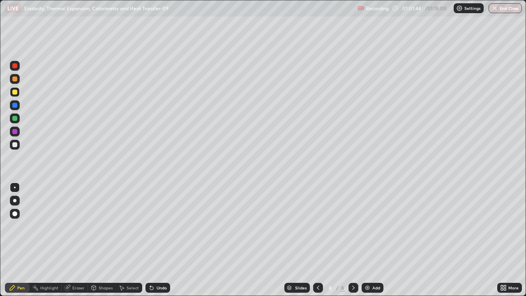
click at [16, 65] on div at bounding box center [14, 65] width 5 height 5
click at [11, 131] on div at bounding box center [15, 132] width 10 height 10
click at [74, 240] on div "Eraser" at bounding box center [75, 288] width 26 height 10
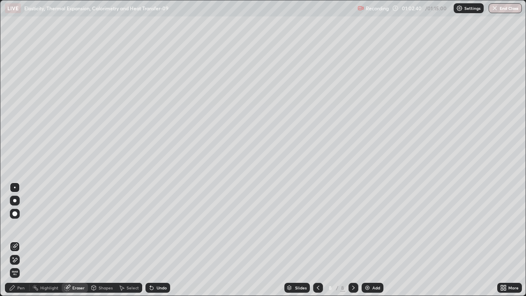
click at [16, 240] on div "Pen" at bounding box center [17, 288] width 25 height 10
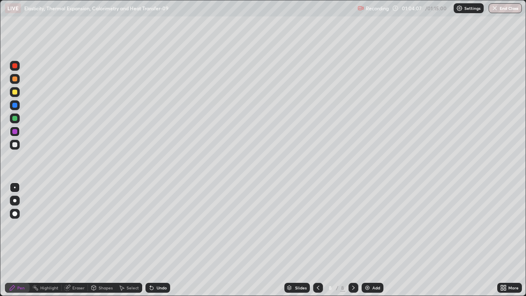
click at [369, 240] on img at bounding box center [367, 287] width 7 height 7
click at [319, 240] on icon at bounding box center [318, 287] width 7 height 7
click at [343, 240] on div "9" at bounding box center [342, 287] width 5 height 7
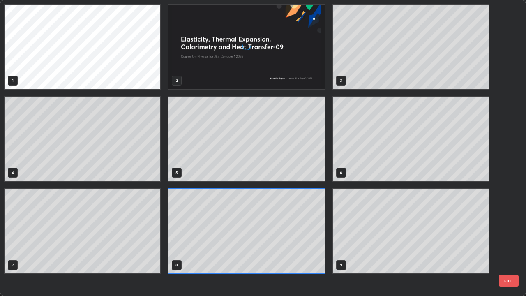
scroll to position [293, 521]
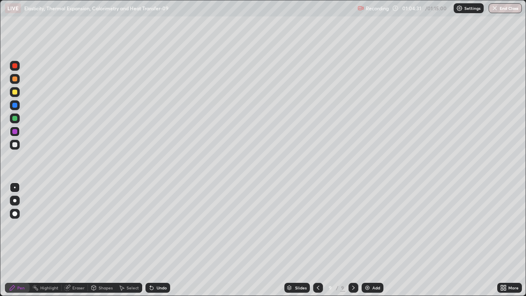
click at [14, 120] on div at bounding box center [14, 118] width 5 height 5
click at [155, 240] on div "Undo" at bounding box center [158, 288] width 25 height 10
click at [15, 105] on div at bounding box center [14, 105] width 5 height 5
click at [317, 240] on icon at bounding box center [318, 287] width 7 height 7
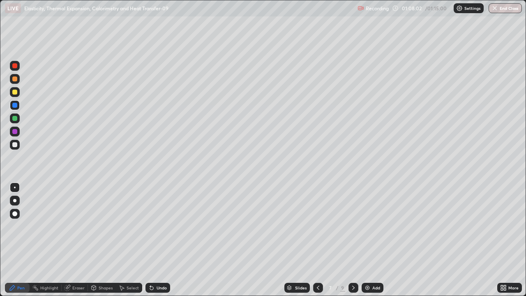
click at [353, 240] on icon at bounding box center [353, 287] width 7 height 7
click at [375, 240] on div "Add" at bounding box center [373, 288] width 22 height 10
click at [18, 132] on div at bounding box center [15, 132] width 10 height 10
click at [13, 78] on div at bounding box center [14, 78] width 5 height 5
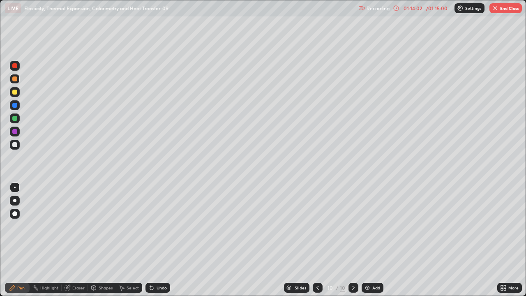
click at [14, 131] on div at bounding box center [14, 131] width 5 height 5
click at [15, 119] on div at bounding box center [14, 118] width 5 height 5
click at [317, 240] on icon at bounding box center [317, 287] width 7 height 7
click at [353, 240] on div at bounding box center [354, 288] width 10 height 10
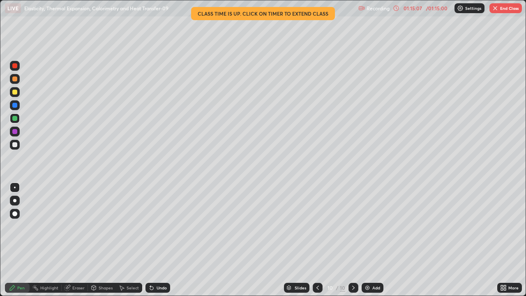
click at [502, 11] on button "End Class" at bounding box center [506, 8] width 32 height 10
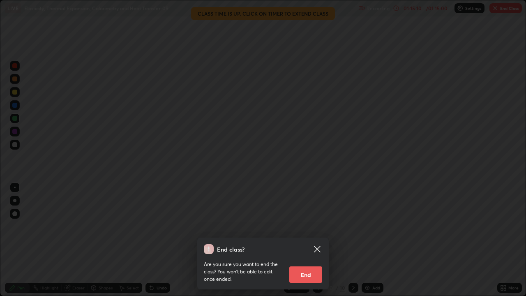
click at [291, 240] on button "End" at bounding box center [305, 274] width 33 height 16
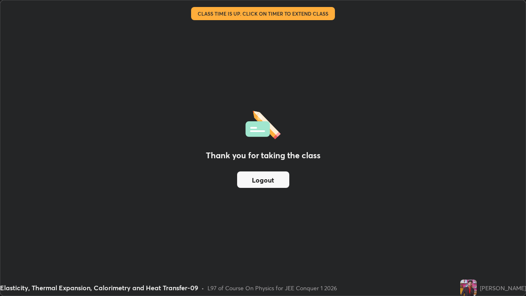
click at [296, 240] on div "Thank you for taking the class Logout" at bounding box center [262, 147] width 525 height 295
click at [266, 180] on button "Logout" at bounding box center [263, 179] width 52 height 16
click at [263, 182] on button "Logout" at bounding box center [263, 179] width 52 height 16
click at [259, 182] on button "Logout" at bounding box center [263, 179] width 52 height 16
